Goal: Navigation & Orientation: Find specific page/section

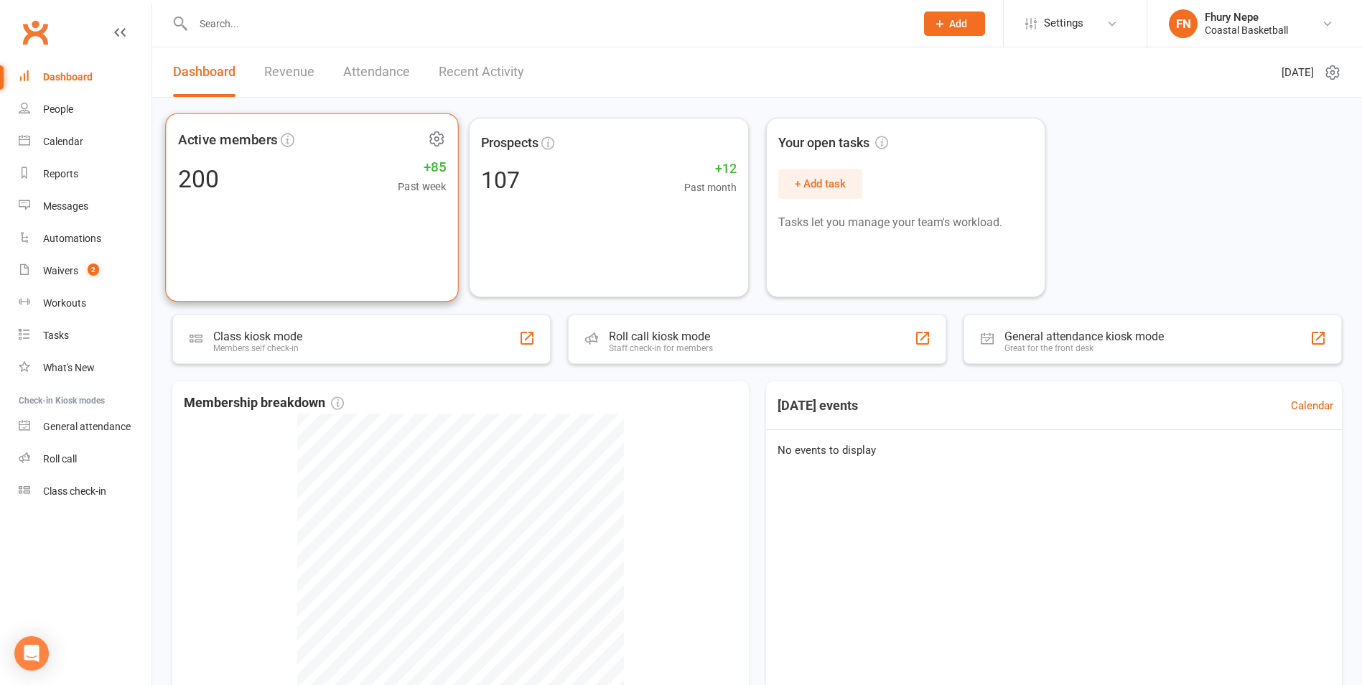
click at [273, 241] on div "Active members 200 +85 Past week" at bounding box center [312, 207] width 294 height 189
click at [103, 279] on link "Waivers 2" at bounding box center [85, 271] width 133 height 32
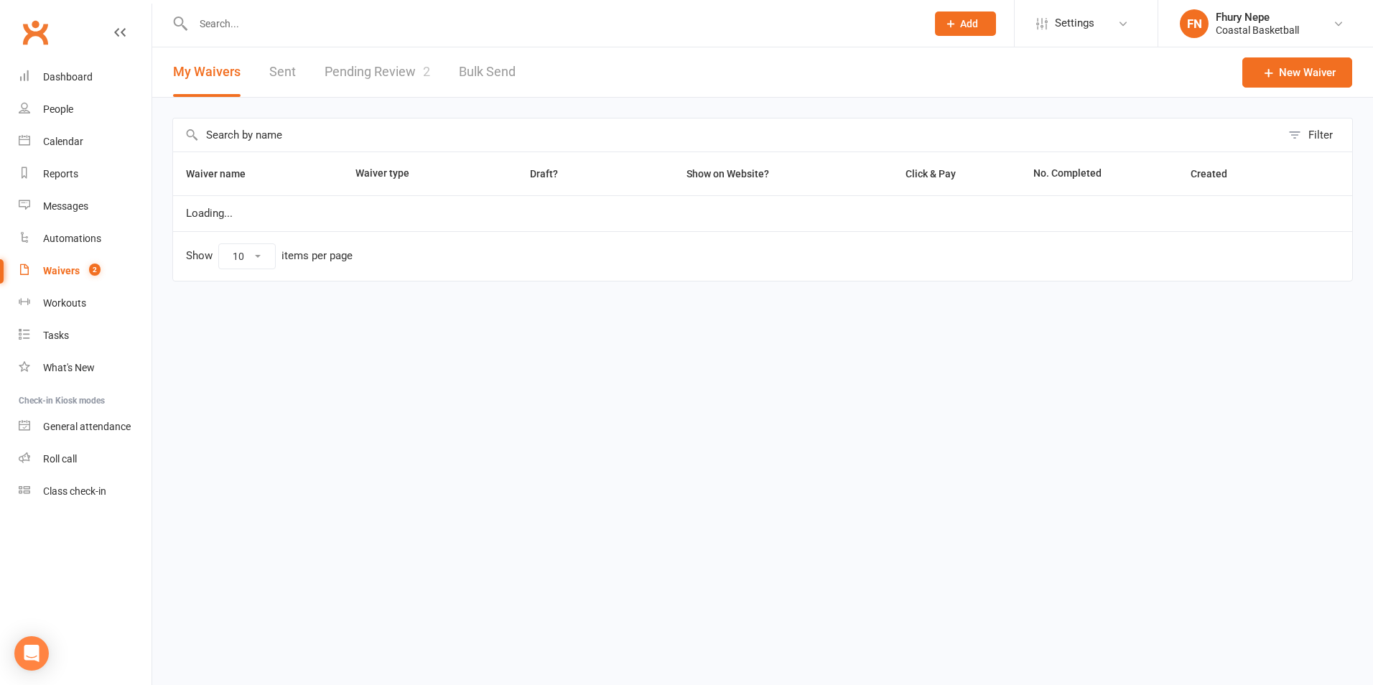
select select "100"
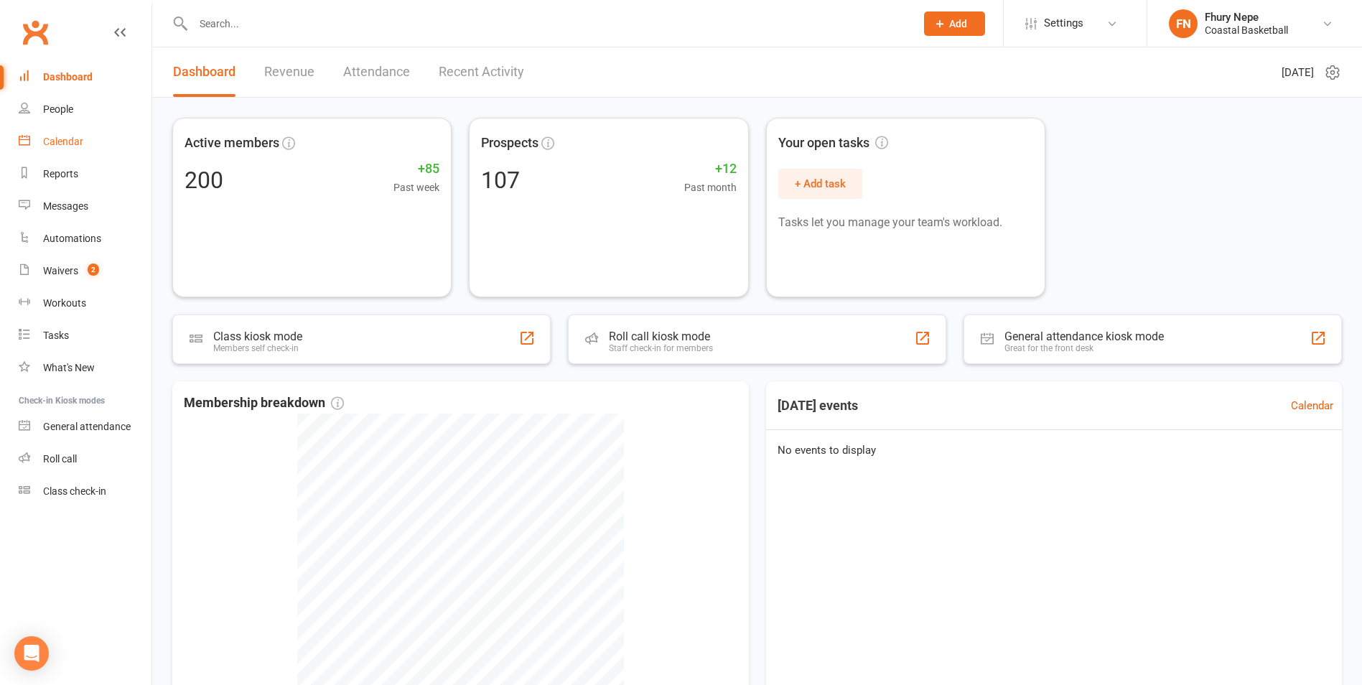
click at [62, 140] on div "Calendar" at bounding box center [63, 141] width 40 height 11
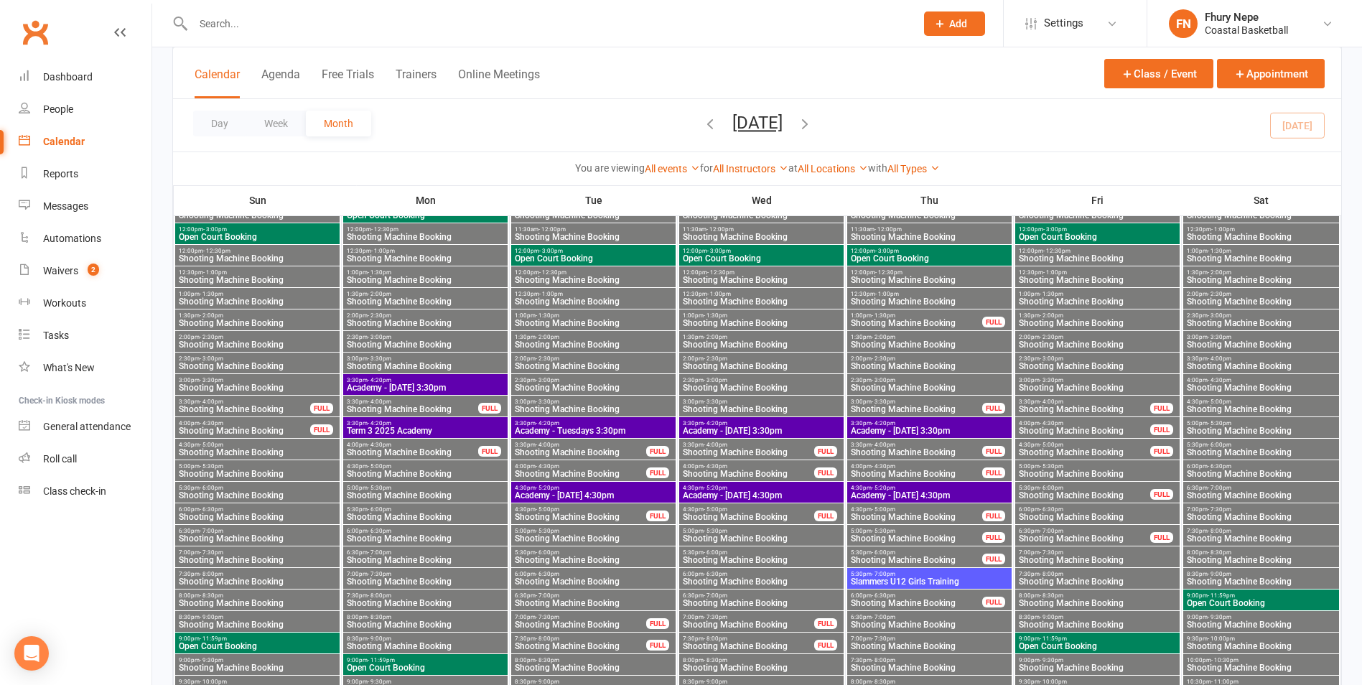
scroll to position [646, 0]
click at [593, 483] on div "4:30pm - 5:20pm Academy - [DATE] 4:30pm" at bounding box center [593, 491] width 164 height 21
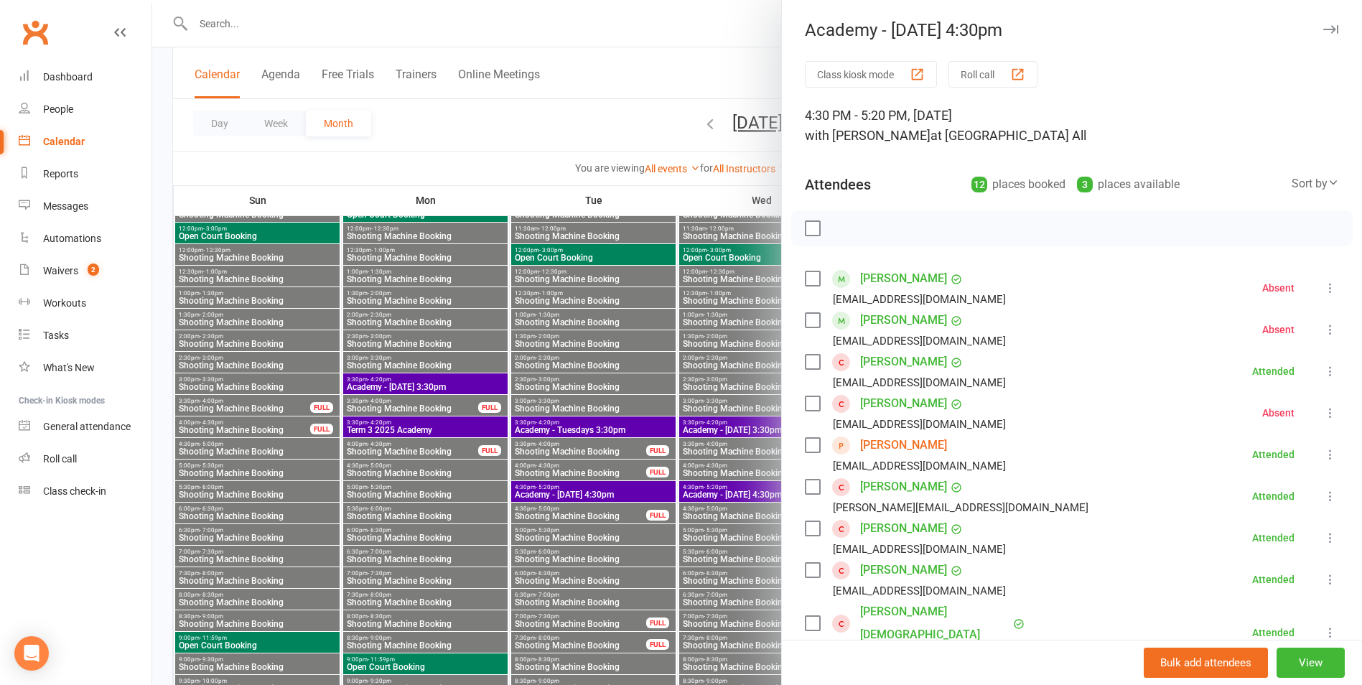
click at [687, 425] on div at bounding box center [757, 342] width 1210 height 685
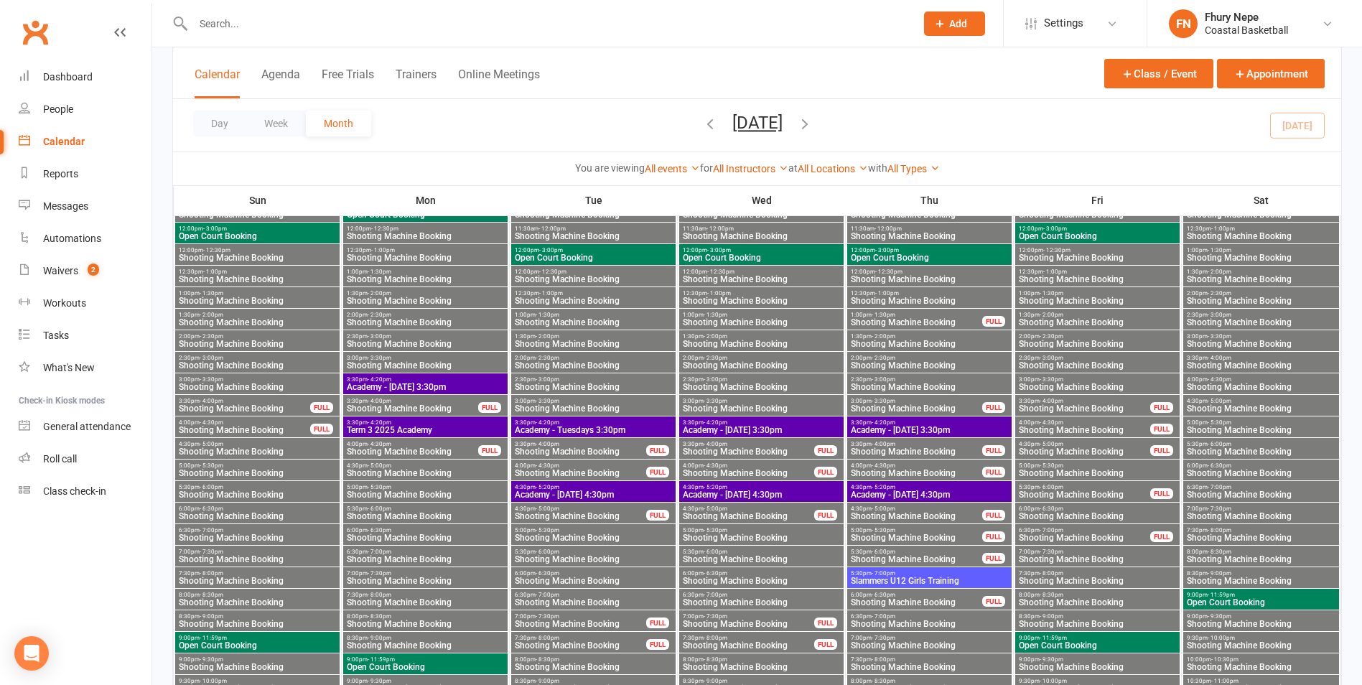
click at [624, 485] on span "4:30pm - 5:20pm" at bounding box center [593, 487] width 159 height 6
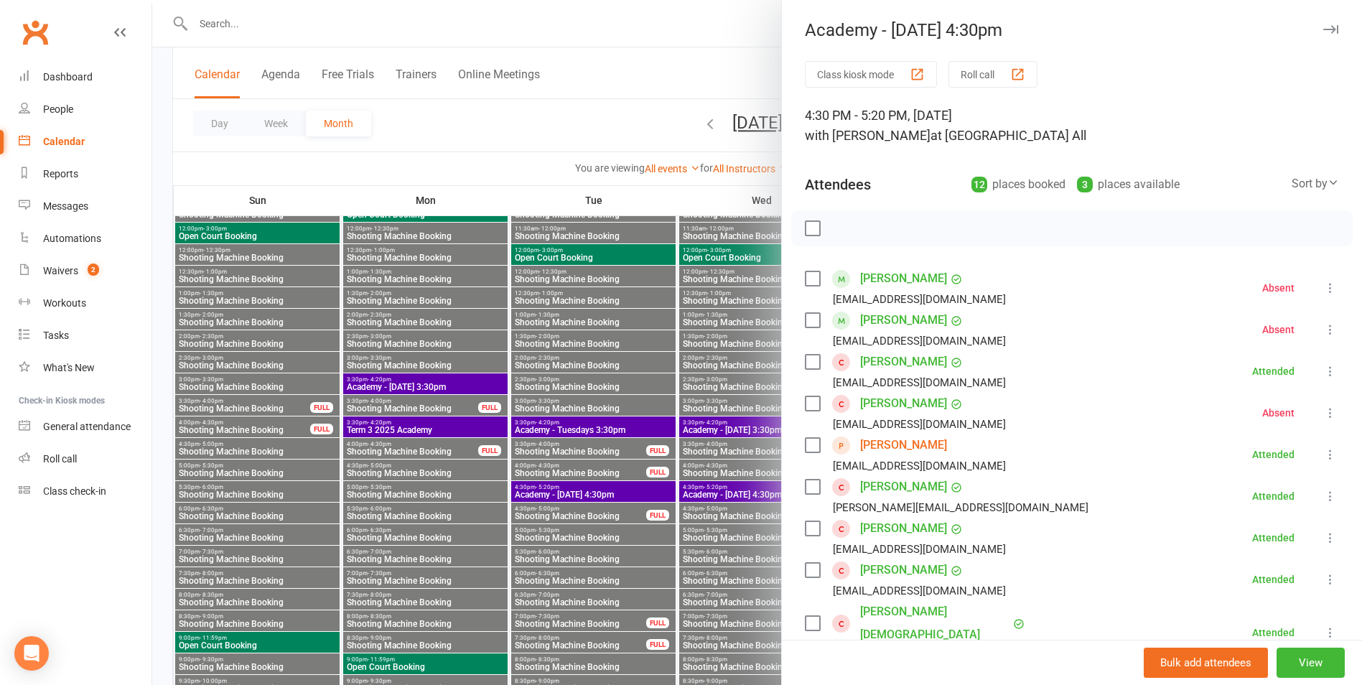
click at [905, 404] on link "Cameron De Swardt" at bounding box center [903, 403] width 87 height 23
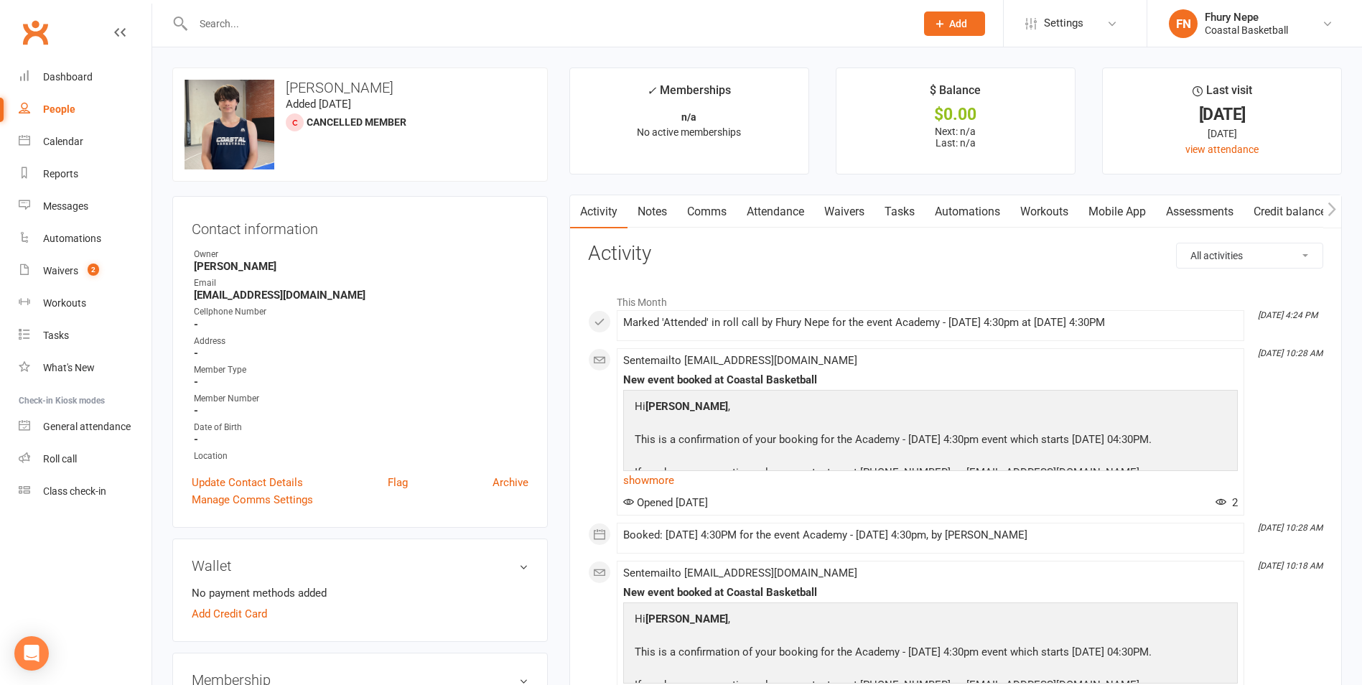
scroll to position [72, 0]
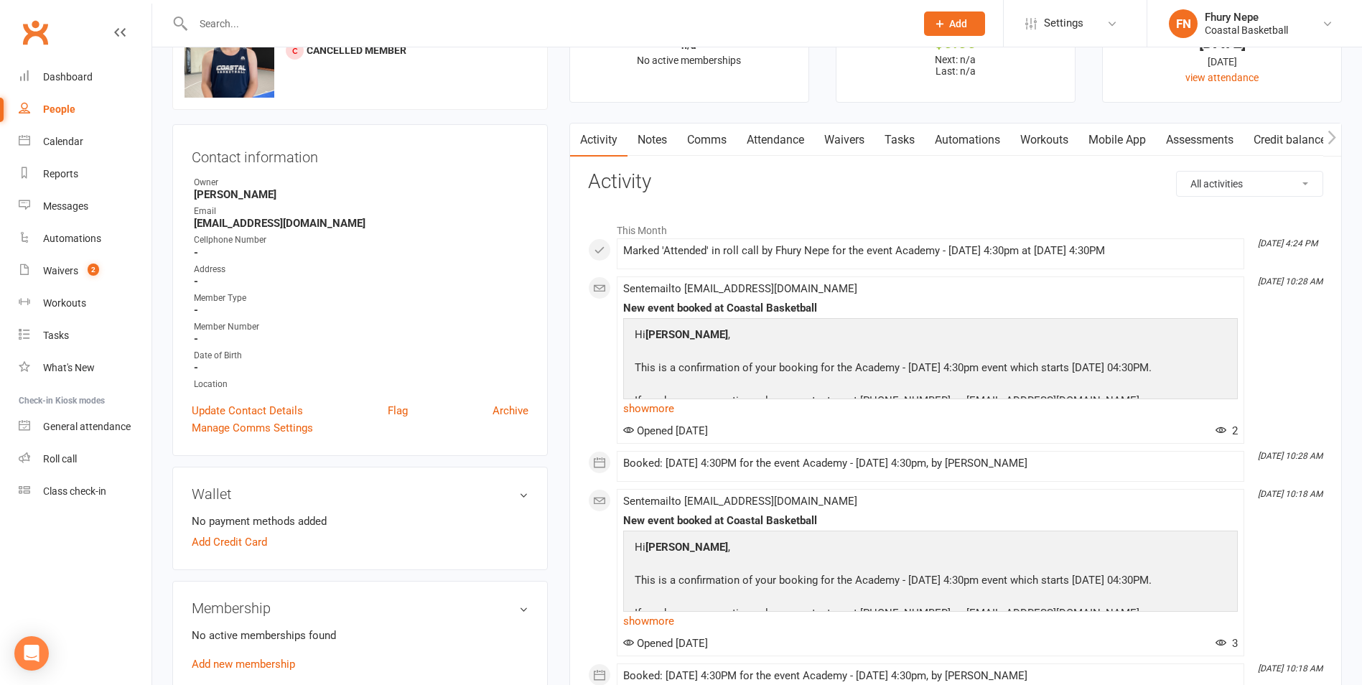
click at [787, 128] on link "Attendance" at bounding box center [776, 139] width 78 height 33
